Goal: Task Accomplishment & Management: Use online tool/utility

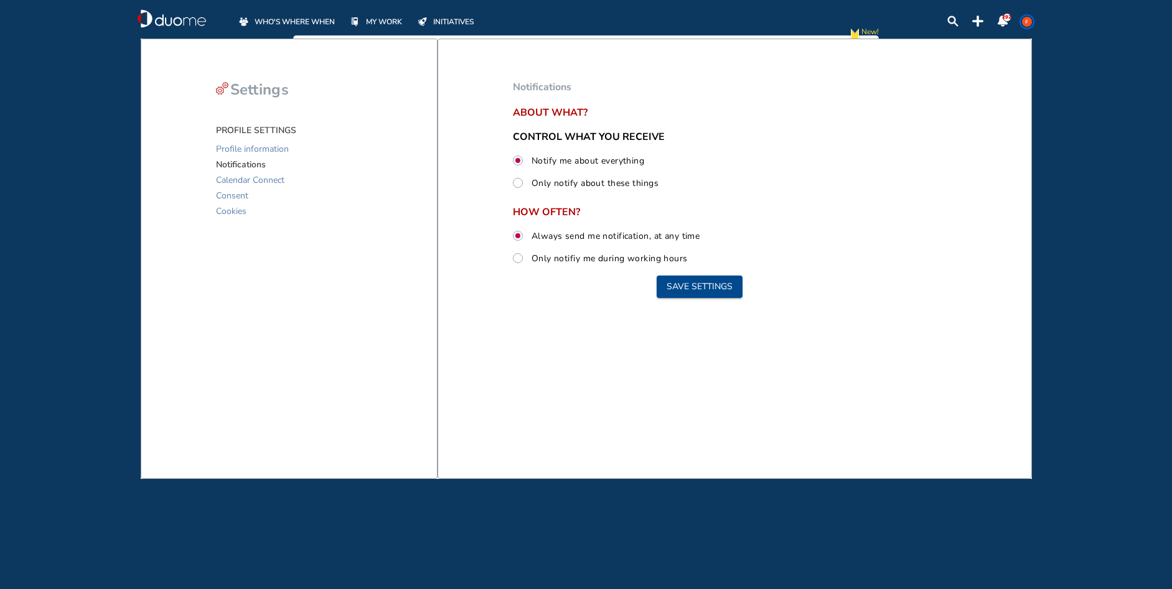
click at [286, 19] on span "WHO'S WHERE WHEN" at bounding box center [295, 22] width 80 height 12
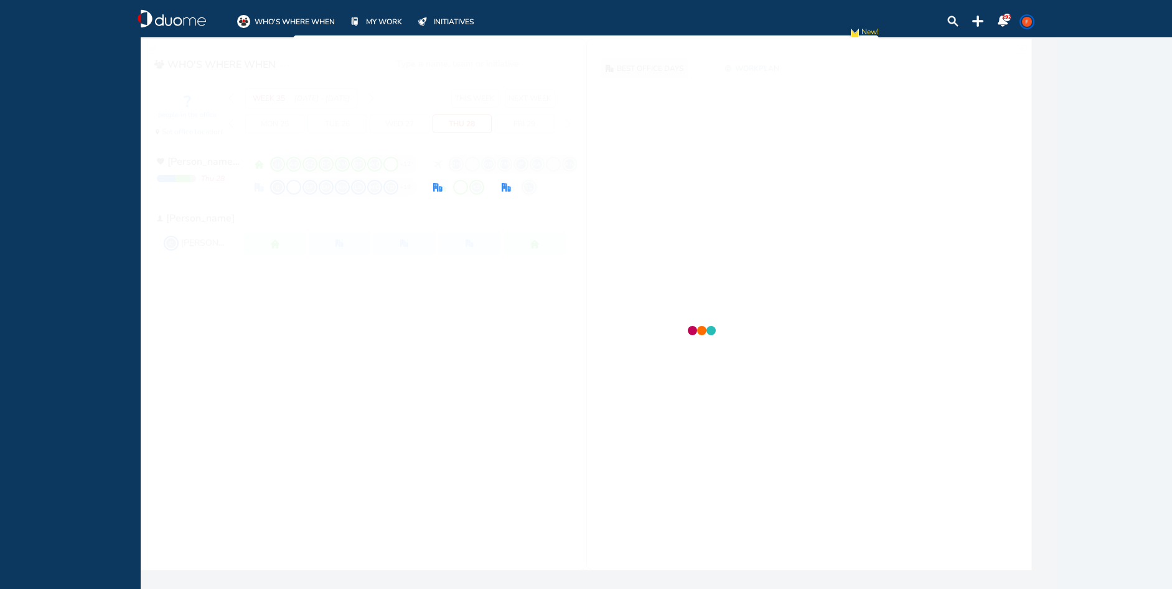
click at [286, 19] on span "WHO'S WHERE WHEN" at bounding box center [295, 22] width 80 height 12
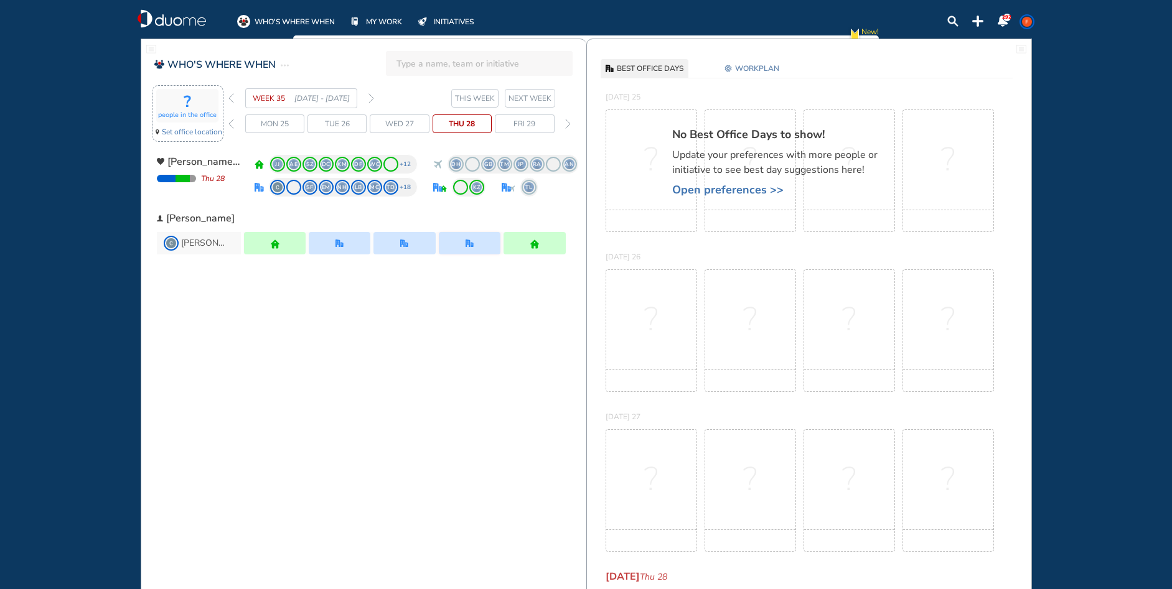
click at [182, 134] on span "Set office location" at bounding box center [192, 132] width 60 height 12
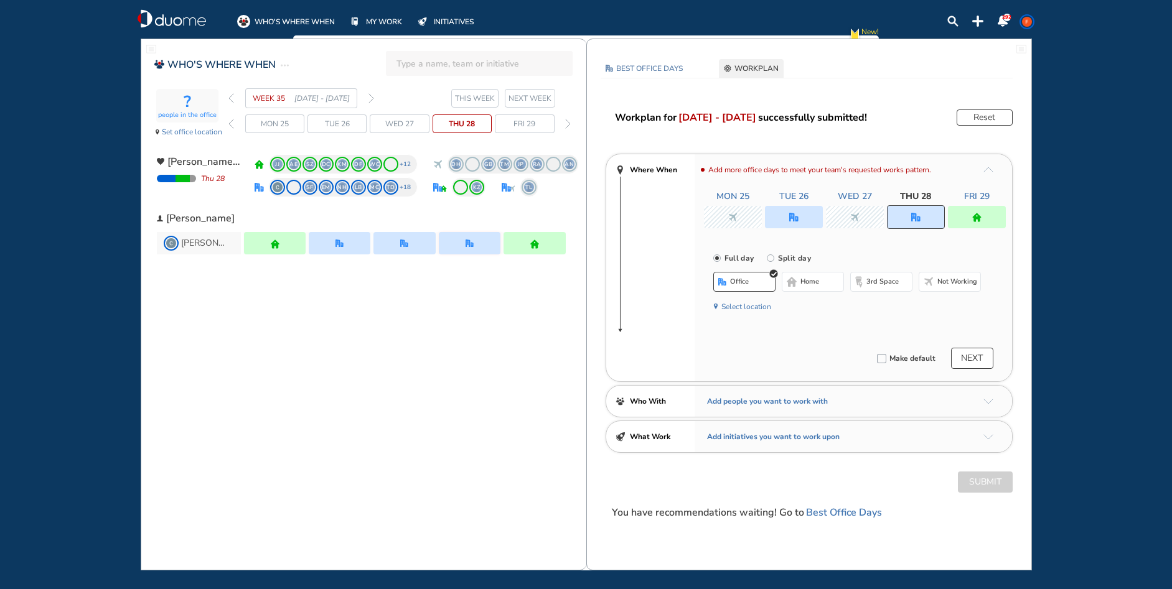
click at [543, 98] on span "NEXT WEEK" at bounding box center [530, 98] width 43 height 12
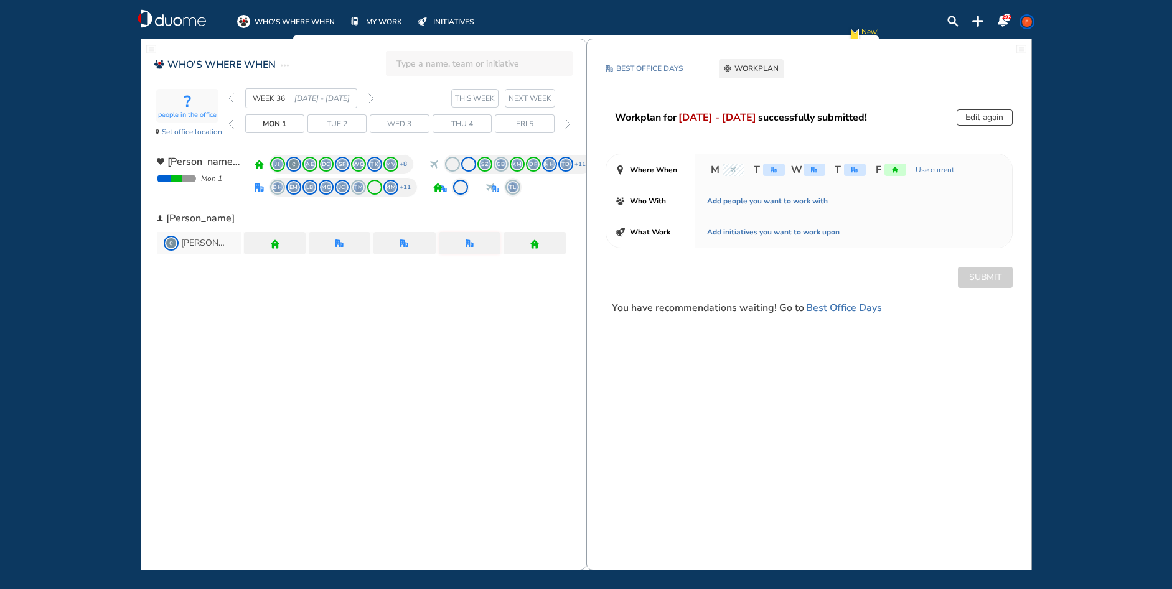
click at [973, 287] on div "Submit" at bounding box center [809, 277] width 444 height 21
click at [957, 271] on div "Submit" at bounding box center [809, 277] width 444 height 21
